Goal: Transaction & Acquisition: Purchase product/service

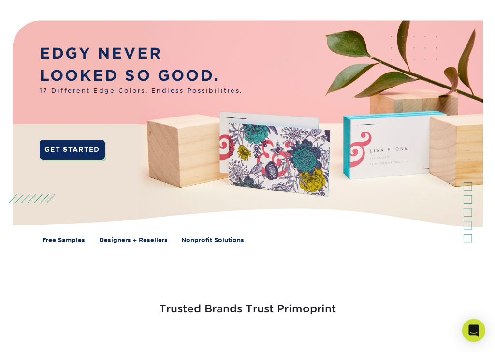
scroll to position [89, 0]
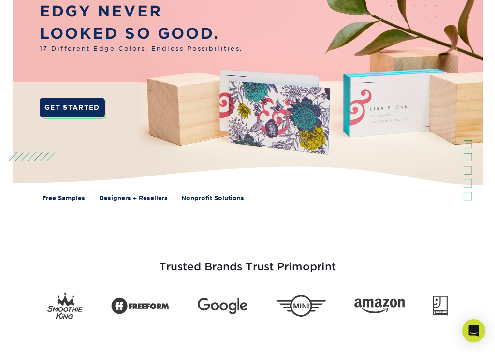
click at [74, 100] on link "GET STARTED" at bounding box center [72, 107] width 65 height 19
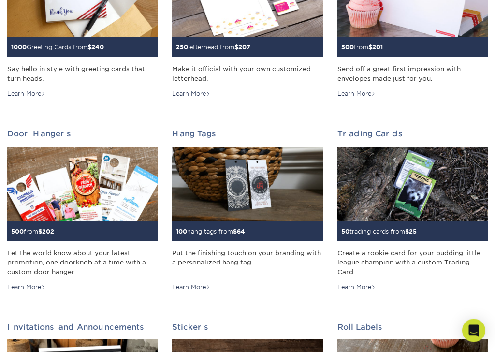
scroll to position [613, 0]
click at [392, 204] on img at bounding box center [412, 183] width 150 height 75
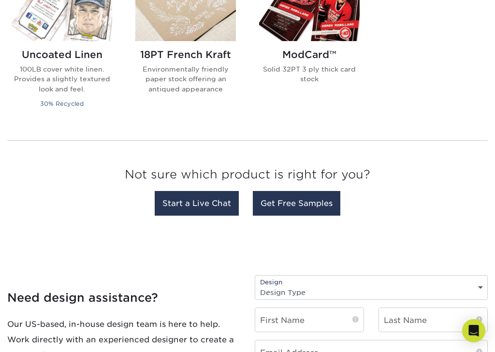
scroll to position [905, 0]
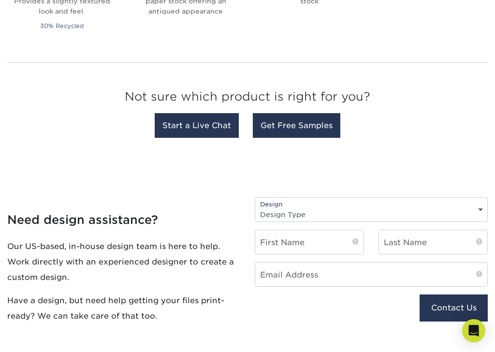
click at [316, 127] on link "Get Free Samples" at bounding box center [296, 125] width 87 height 25
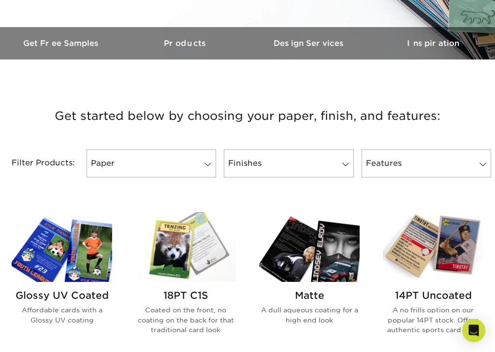
scroll to position [276, 0]
click at [193, 165] on link "Paper" at bounding box center [150, 163] width 129 height 28
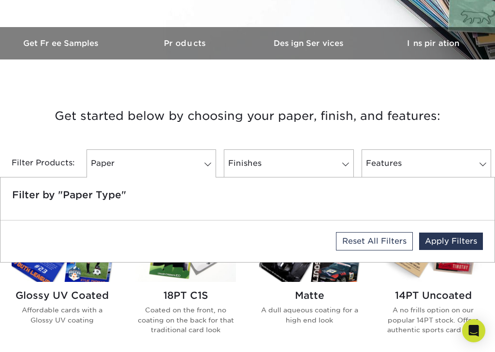
click at [313, 163] on link "Finishes" at bounding box center [288, 163] width 129 height 28
click at [364, 239] on link "Reset All Filters" at bounding box center [374, 241] width 77 height 18
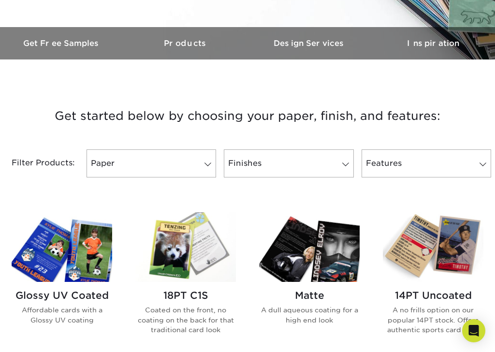
click at [315, 165] on link "Finishes 0" at bounding box center [288, 163] width 129 height 28
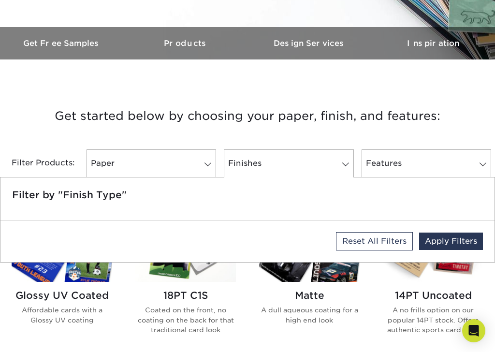
click at [325, 161] on link "Finishes 0" at bounding box center [288, 163] width 129 height 28
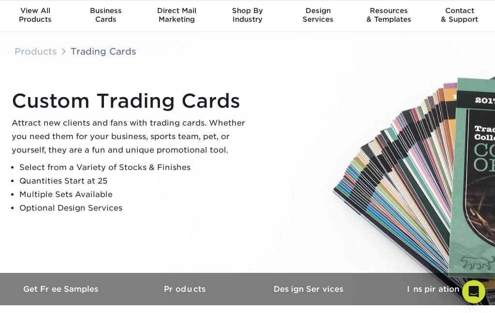
scroll to position [0, 0]
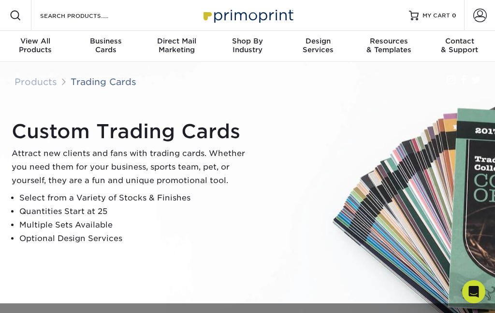
click at [101, 82] on link "Trading Cards" at bounding box center [104, 81] width 66 height 11
click at [11, 10] on span at bounding box center [16, 16] width 12 height 12
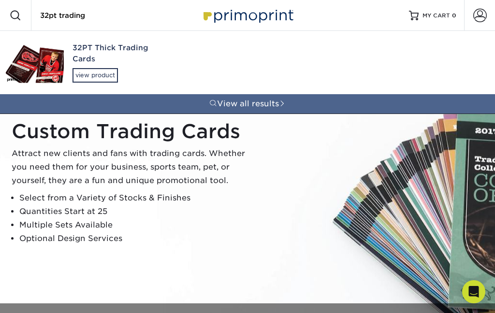
type input "32pt trading"
click at [45, 60] on img at bounding box center [35, 63] width 58 height 40
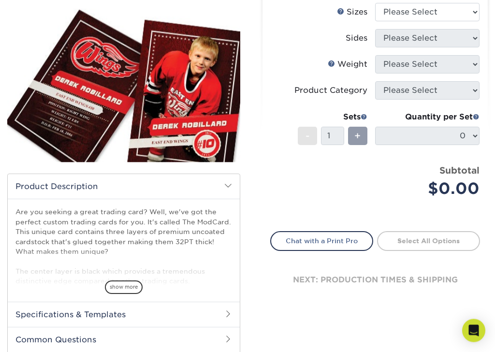
scroll to position [125, 0]
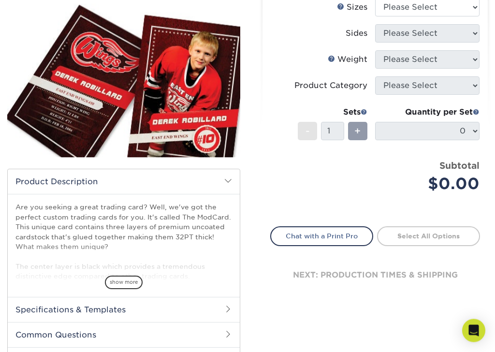
click at [121, 276] on span "show more" at bounding box center [124, 282] width 38 height 13
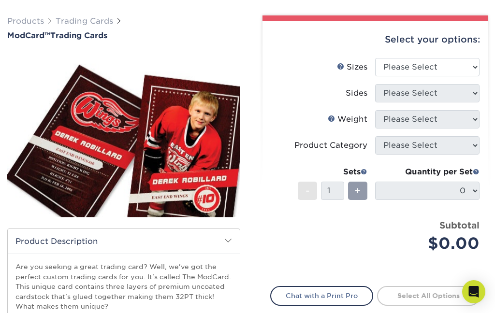
scroll to position [0, 0]
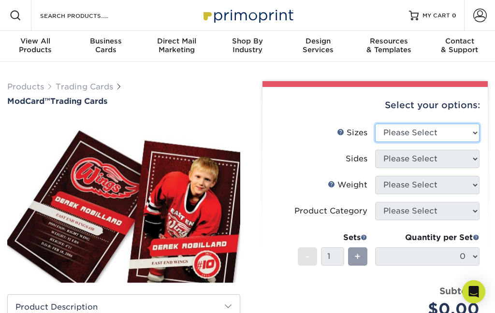
click at [449, 132] on select "Please Select 2.5" x 3.5"" at bounding box center [427, 133] width 104 height 18
click at [14, 14] on span at bounding box center [16, 16] width 12 height 12
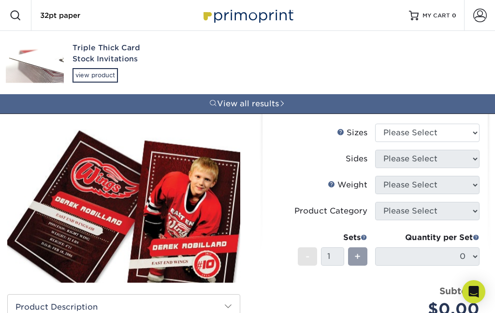
type input "32pt paper"
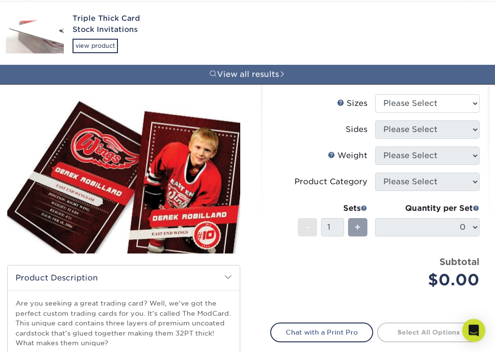
scroll to position [30, 0]
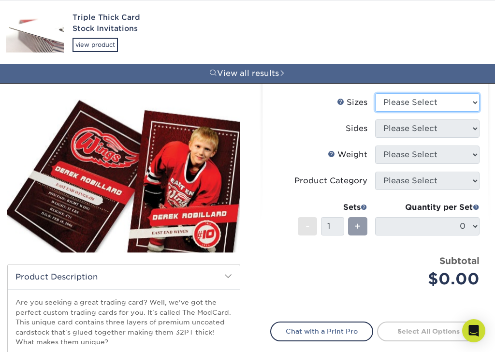
click at [448, 98] on select "Please Select 2.5" x 3.5"" at bounding box center [427, 102] width 104 height 18
select select "2.50x3.50"
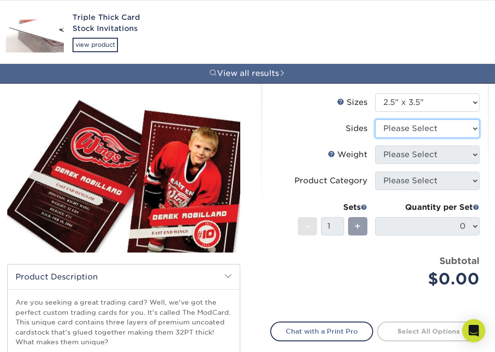
click at [442, 128] on select "Please Select Print Both Sides Print Front Only" at bounding box center [427, 128] width 104 height 18
select select "13abbda7-1d64-4f25-8bb2-c179b224825d"
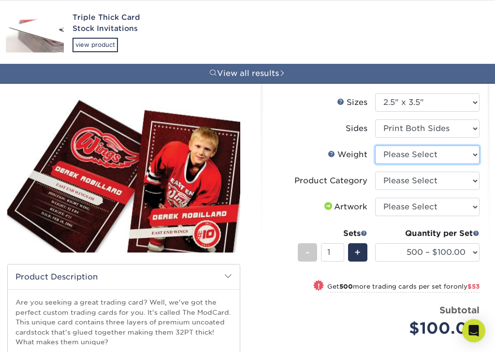
click at [448, 155] on select "Please Select 32PTUCBLK" at bounding box center [427, 154] width 104 height 18
select select "32PTUCBLK"
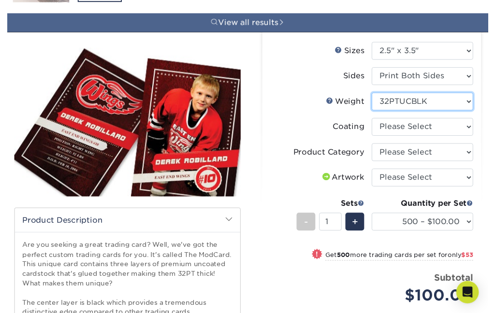
scroll to position [89, 0]
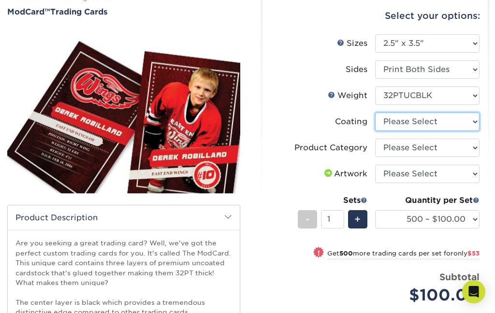
click at [459, 116] on select at bounding box center [427, 122] width 104 height 18
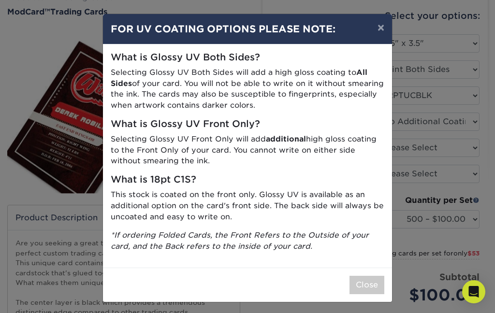
click at [379, 29] on button "×" at bounding box center [381, 27] width 22 height 27
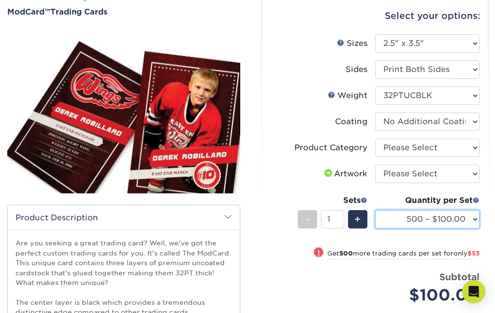
click at [471, 220] on select "500 – $100.00 1000 – $153.00" at bounding box center [427, 219] width 104 height 18
click at [311, 222] on div "-" at bounding box center [307, 219] width 19 height 18
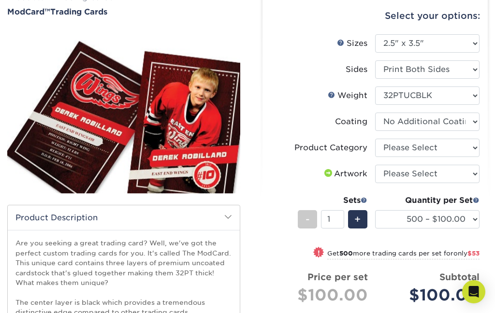
click at [310, 222] on div "-" at bounding box center [307, 219] width 19 height 18
click at [335, 216] on input "1" at bounding box center [332, 219] width 23 height 18
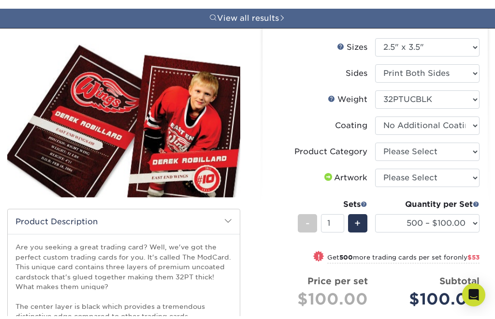
scroll to position [79, 0]
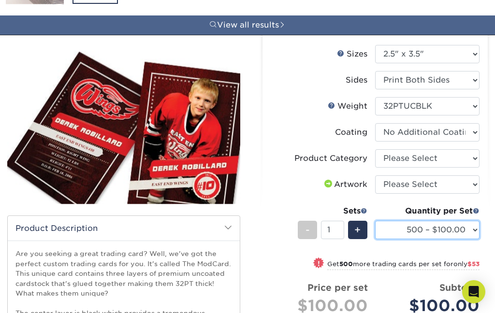
click at [472, 232] on select "500 – $100.00 1000 – $153.00" at bounding box center [427, 230] width 104 height 18
click at [437, 135] on select at bounding box center [427, 132] width 104 height 18
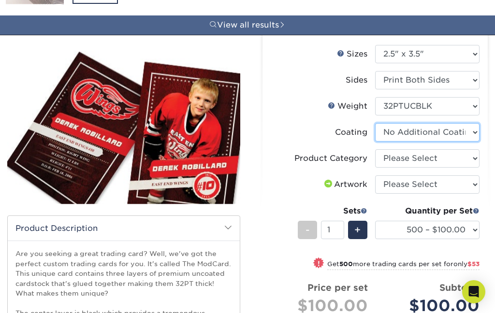
select select "-1"
select select
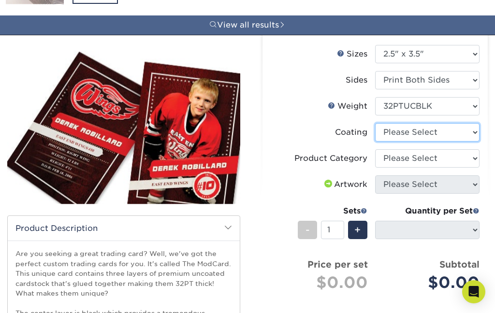
click at [420, 130] on select at bounding box center [427, 132] width 104 height 18
select select "3e7618de-abca-4bda-9f97-8b9129e913d8"
select select "-1"
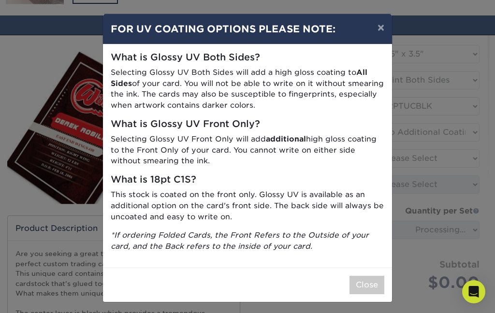
click at [361, 285] on button "Close" at bounding box center [366, 285] width 35 height 18
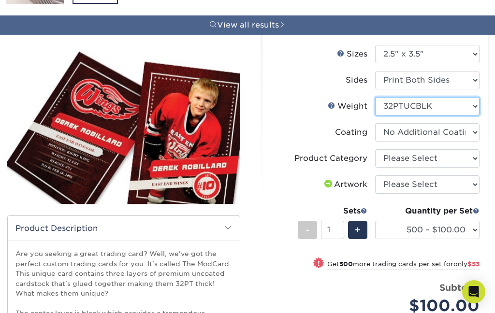
click at [455, 107] on select "Please Select 32PTUCBLK" at bounding box center [427, 106] width 104 height 18
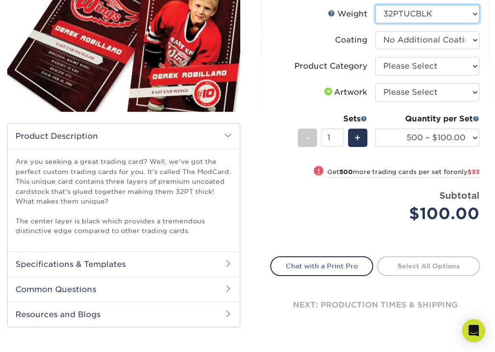
scroll to position [171, 0]
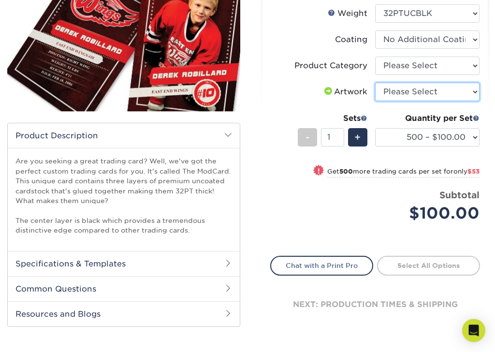
click at [464, 90] on select "Please Select I will upload files I need a design - $100" at bounding box center [427, 92] width 104 height 18
select select "upload"
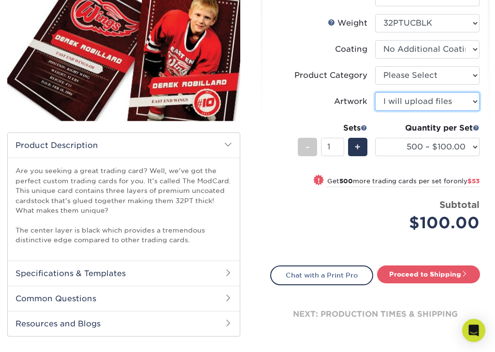
scroll to position [162, 0]
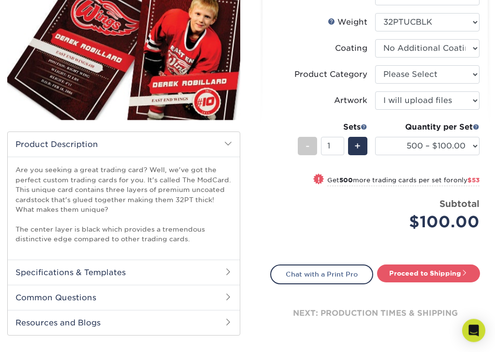
click at [358, 144] on span "+" at bounding box center [357, 146] width 6 height 14
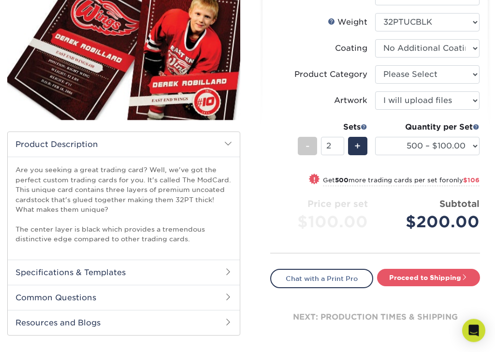
scroll to position [163, 0]
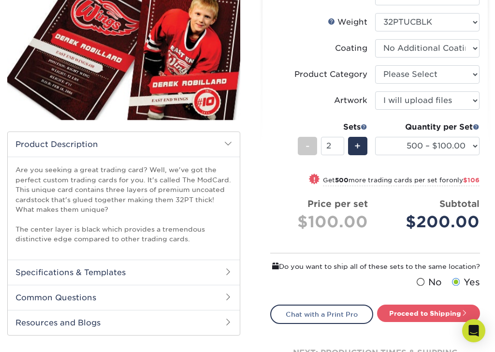
click at [358, 146] on span "+" at bounding box center [357, 146] width 6 height 14
click at [357, 148] on span "+" at bounding box center [357, 146] width 6 height 14
click at [358, 145] on span "+" at bounding box center [357, 146] width 6 height 14
click at [365, 150] on div "+" at bounding box center [357, 146] width 19 height 18
click at [308, 143] on span "-" at bounding box center [307, 146] width 4 height 14
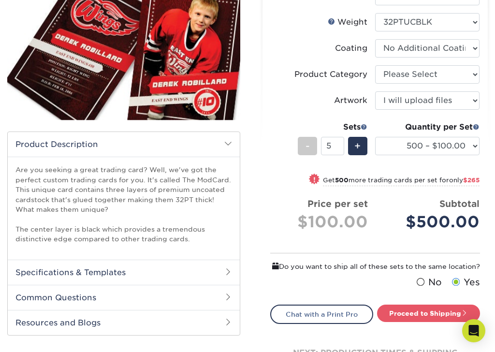
click at [309, 144] on span "-" at bounding box center [307, 146] width 4 height 14
click at [306, 143] on span "-" at bounding box center [307, 146] width 4 height 14
click at [305, 141] on div "-" at bounding box center [307, 146] width 19 height 18
click at [305, 143] on span "-" at bounding box center [307, 146] width 4 height 14
type input "1"
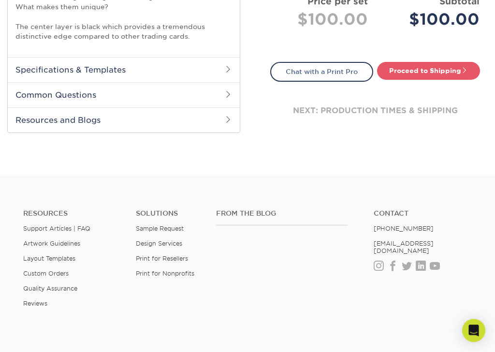
scroll to position [366, 0]
click at [412, 67] on link "Proceed to Shipping" at bounding box center [428, 69] width 103 height 17
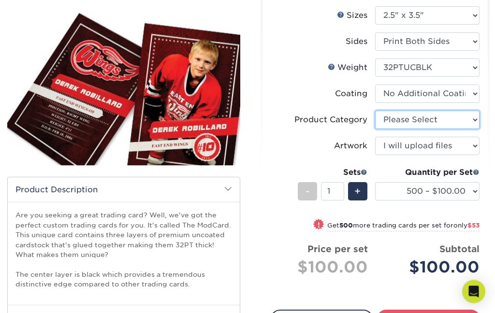
click at [447, 120] on select "Please Select Trading Cards" at bounding box center [427, 120] width 104 height 18
select select "c2f9bce9-36c2-409d-b101-c29d9d031e18"
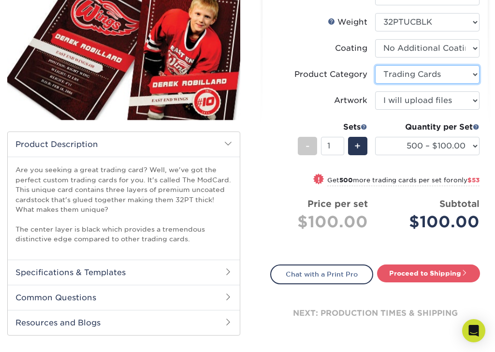
scroll to position [169, 0]
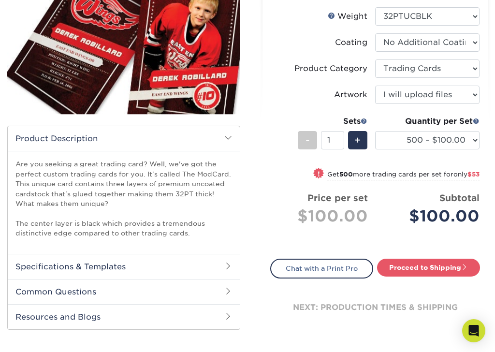
click at [420, 267] on link "Proceed to Shipping" at bounding box center [428, 266] width 103 height 17
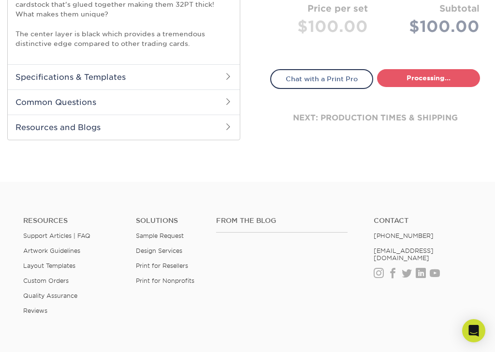
select select "1cb2575a-0653-4a32-8e14-9db875e4cbae"
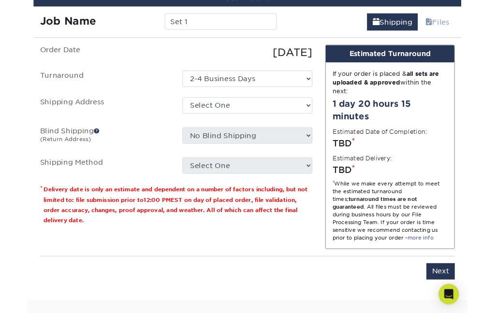
scroll to position [557, 0]
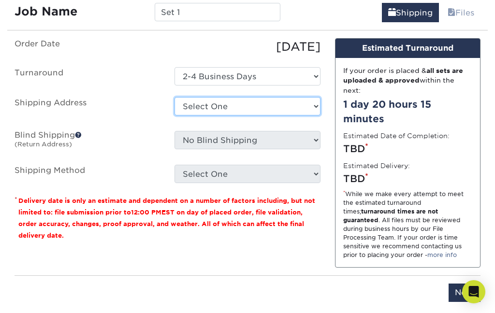
click at [226, 100] on select "Select One + Add New Address - Login" at bounding box center [246, 106] width 145 height 18
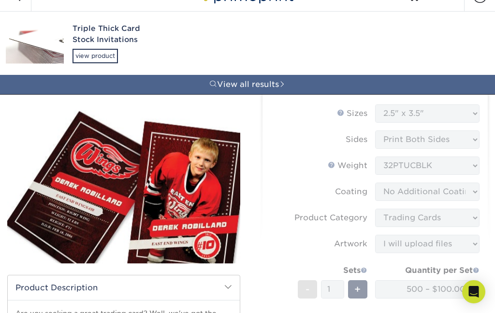
scroll to position [0, 0]
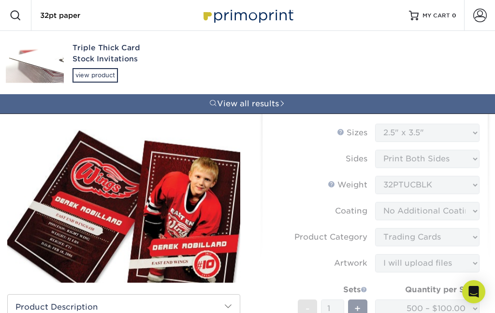
click at [432, 13] on span "MY CART" at bounding box center [436, 16] width 28 height 8
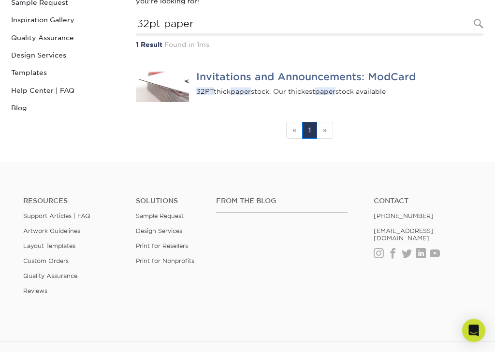
scroll to position [147, 0]
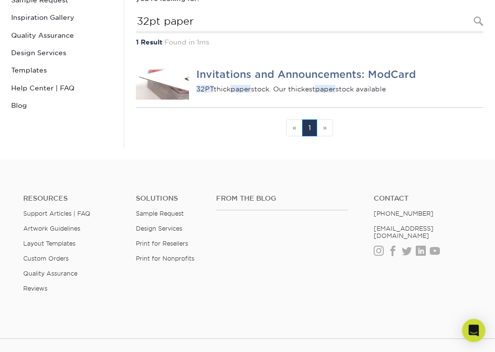
click at [180, 84] on img at bounding box center [162, 81] width 53 height 37
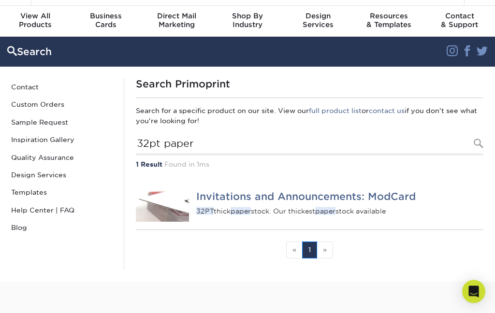
scroll to position [20, 0]
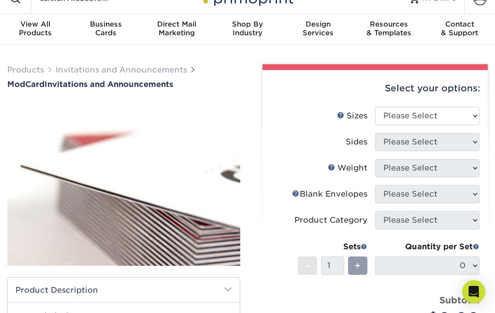
scroll to position [12, 0]
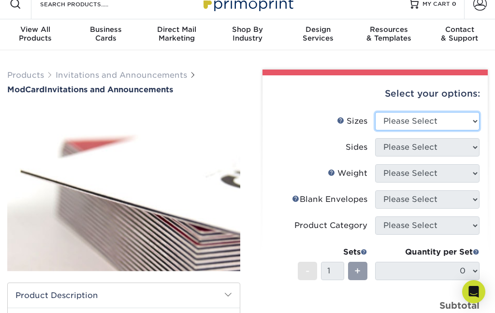
click at [457, 115] on select "Please Select 4.25" x 5.5" 4.25" x 6" 5" x 7" 6" x 6"" at bounding box center [427, 121] width 104 height 18
click at [451, 117] on select "Please Select 4.25" x 5.5" 4.25" x 6" 5" x 7" 6" x 6"" at bounding box center [427, 121] width 104 height 18
select select "6.00x6.00"
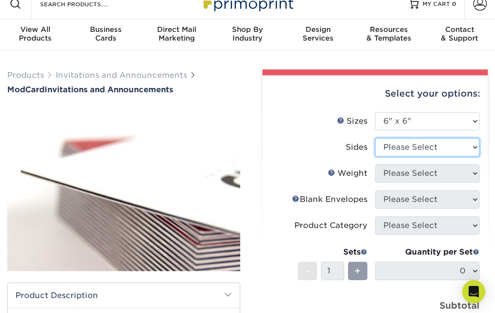
click at [451, 145] on select "Please Select Print Both Sides Print Front Only" at bounding box center [427, 147] width 104 height 18
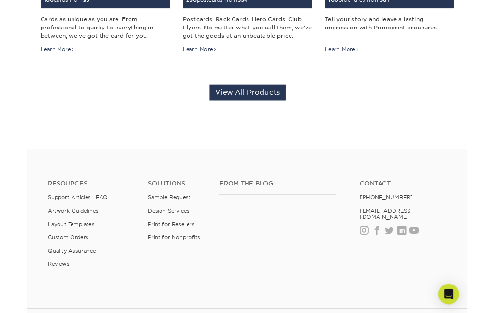
scroll to position [281, 0]
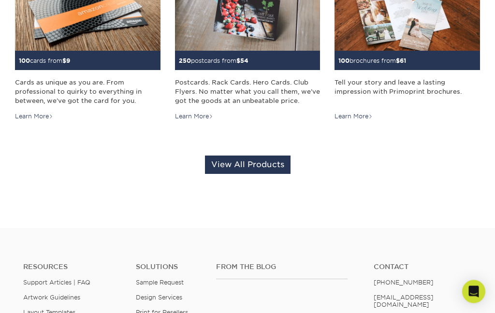
click at [274, 167] on link "View All Products" at bounding box center [248, 165] width 86 height 18
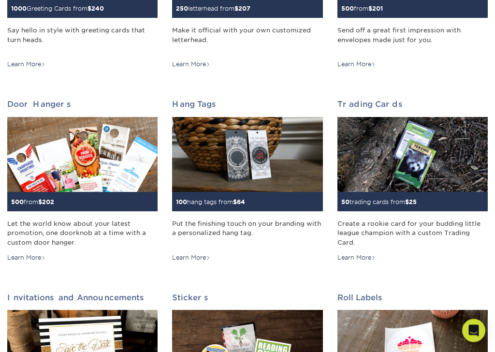
scroll to position [651, 0]
click at [385, 155] on img at bounding box center [412, 154] width 150 height 75
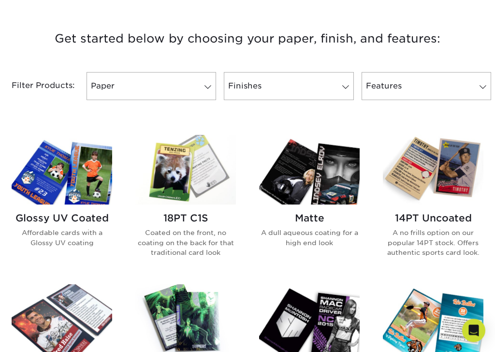
scroll to position [354, 0]
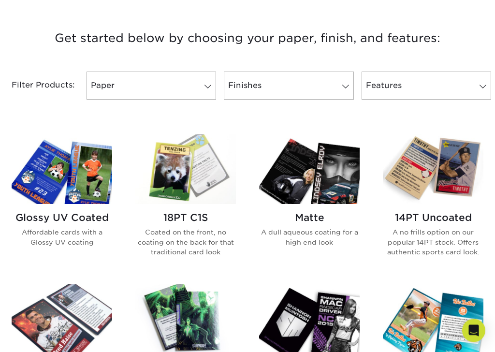
click at [398, 116] on div "Filter Products: Paper Filter by "Paper Type" Reset All Filters Apply Filters F…" at bounding box center [247, 91] width 495 height 63
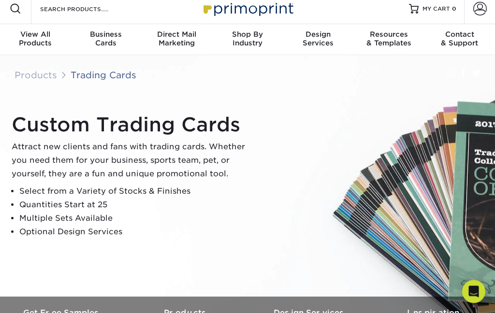
scroll to position [0, 0]
